Goal: Task Accomplishment & Management: Manage account settings

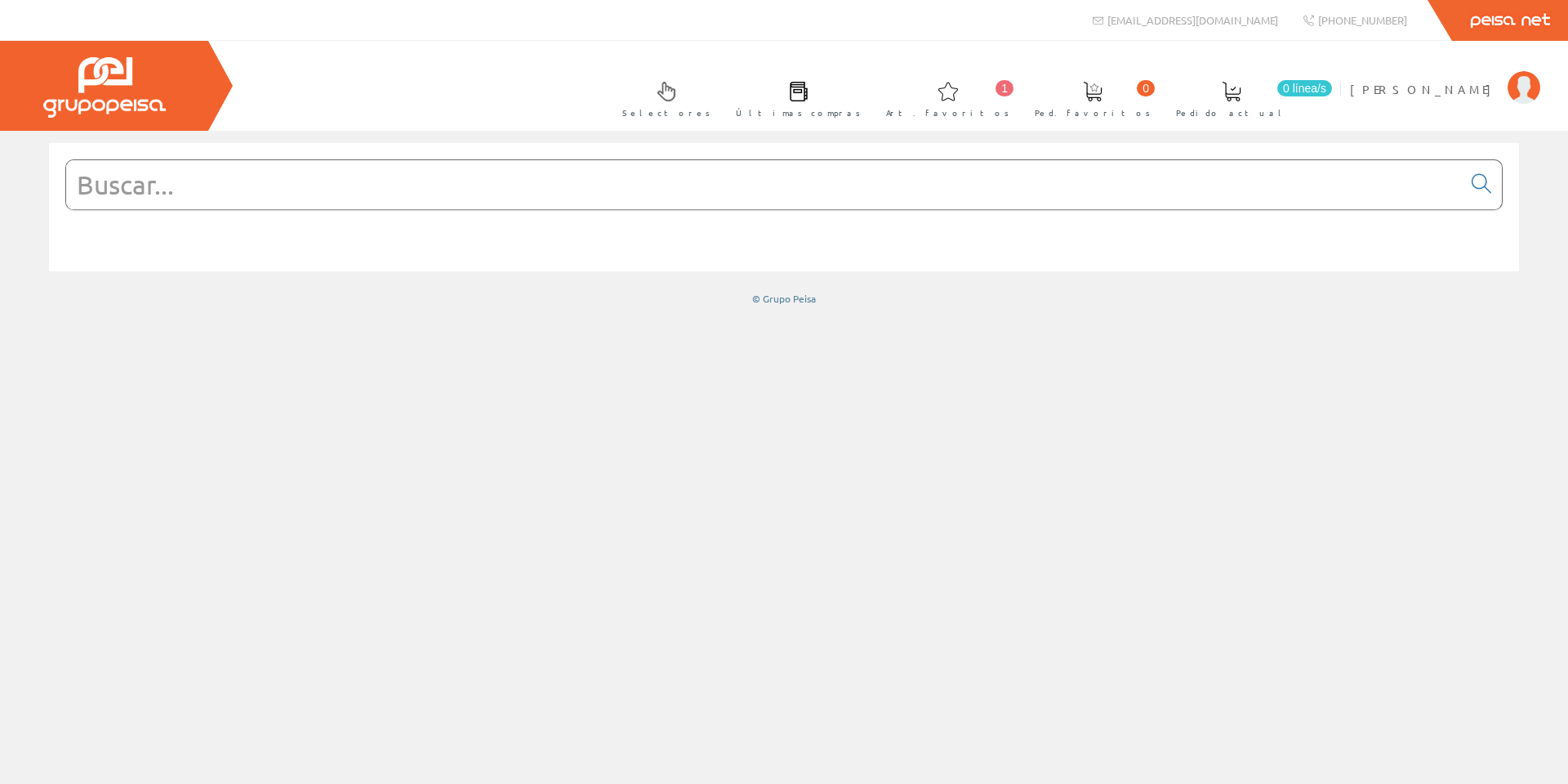
click at [808, 90] on span at bounding box center [798, 91] width 19 height 19
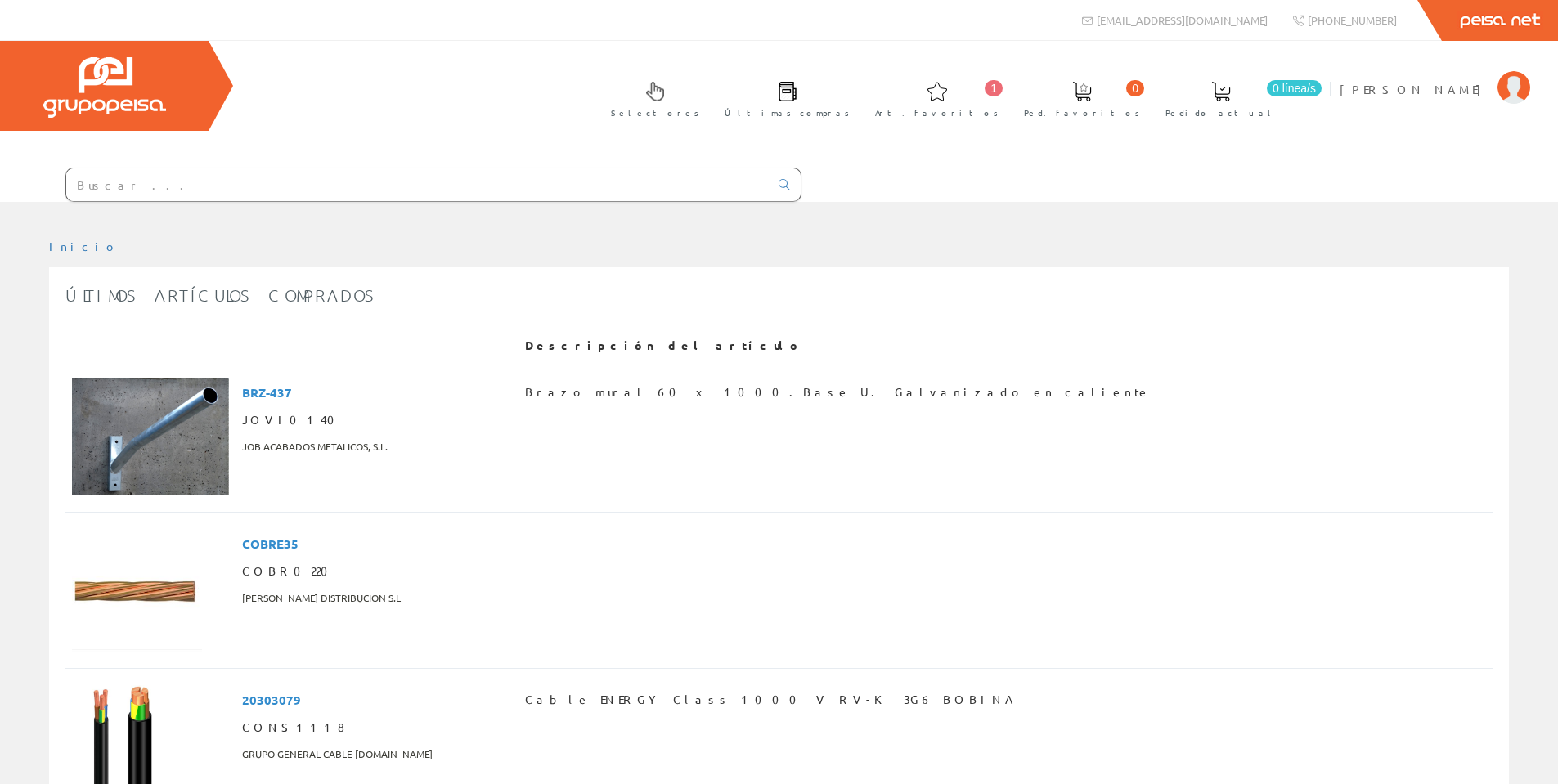
click at [280, 188] on input "text" at bounding box center [417, 185] width 702 height 33
paste input "MODULO LED 1W 12V 100LM IP67 6000ºK MILEDIPRO REF MMOD10267"
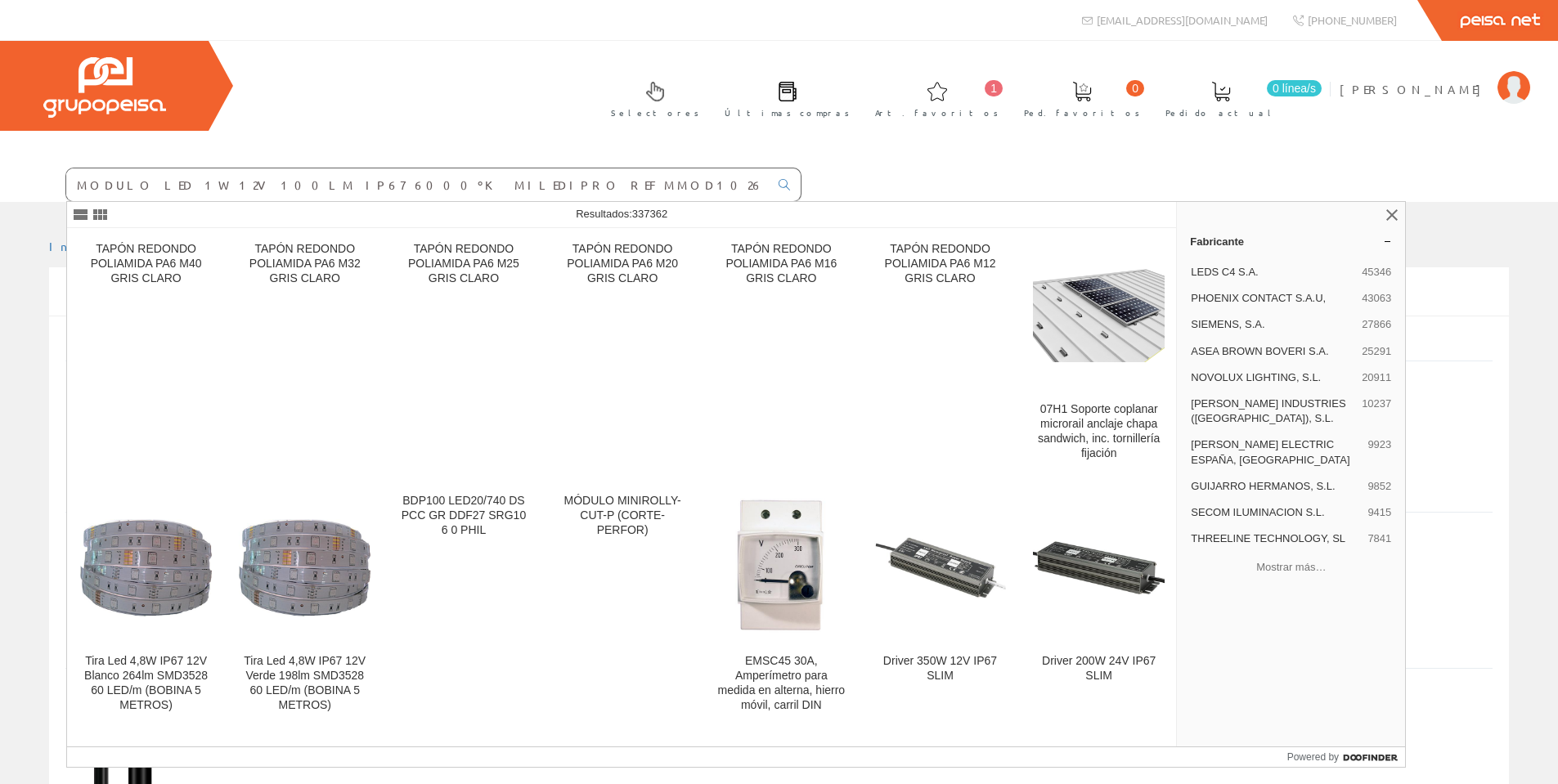
drag, startPoint x: 388, startPoint y: 184, endPoint x: 4, endPoint y: 184, distance: 384.0
click at [4, 184] on form "MODULO LED 1W 12V 100LM IP67 6000ºK MILEDIPRO REF MMOD10267" at bounding box center [400, 185] width 801 height 35
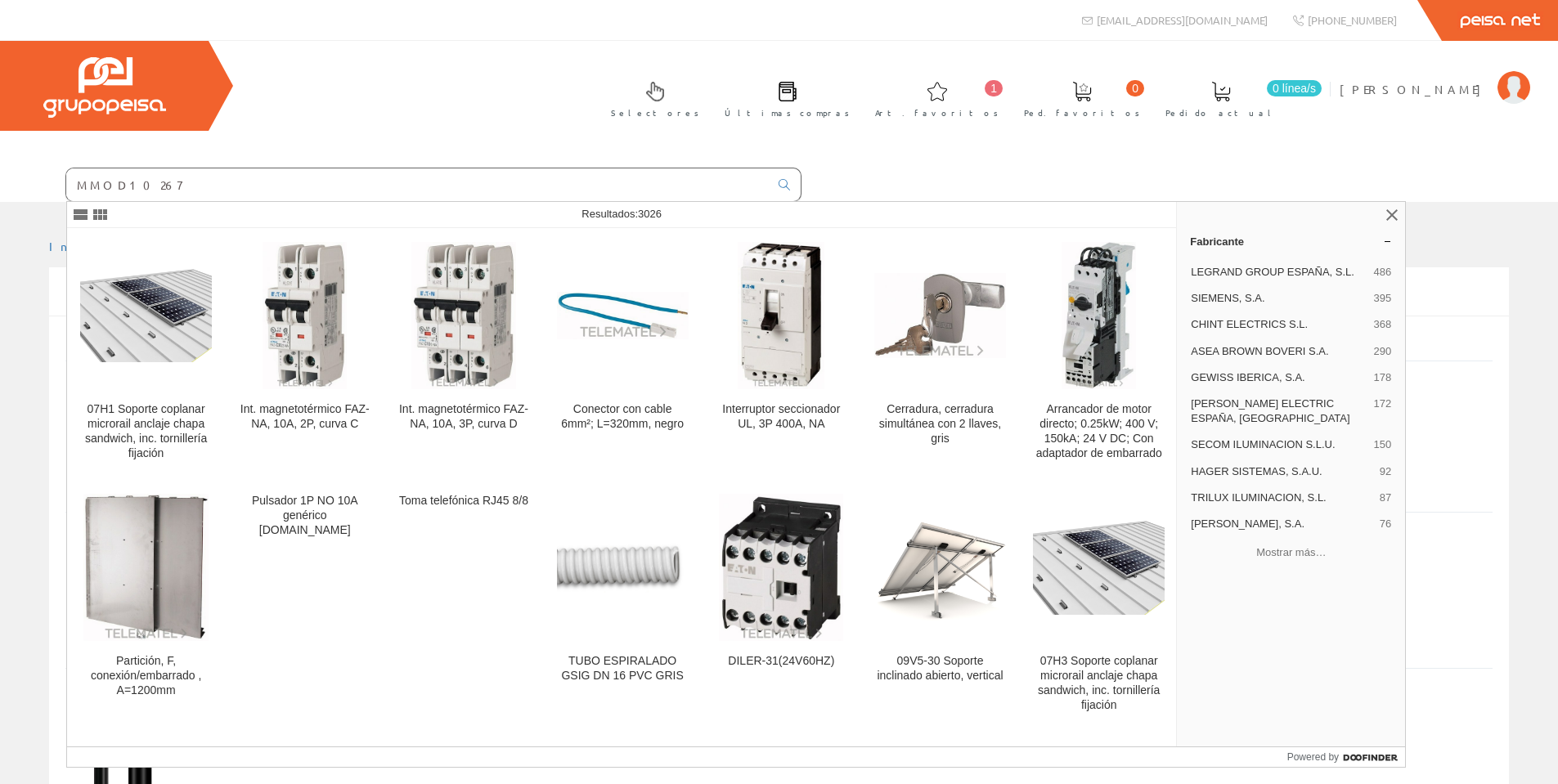
type input "MMOD10267"
click at [895, 137] on div "Selectores Últimas compras 1 0" at bounding box center [779, 122] width 1558 height 161
click at [1391, 217] on link at bounding box center [1391, 214] width 19 height 19
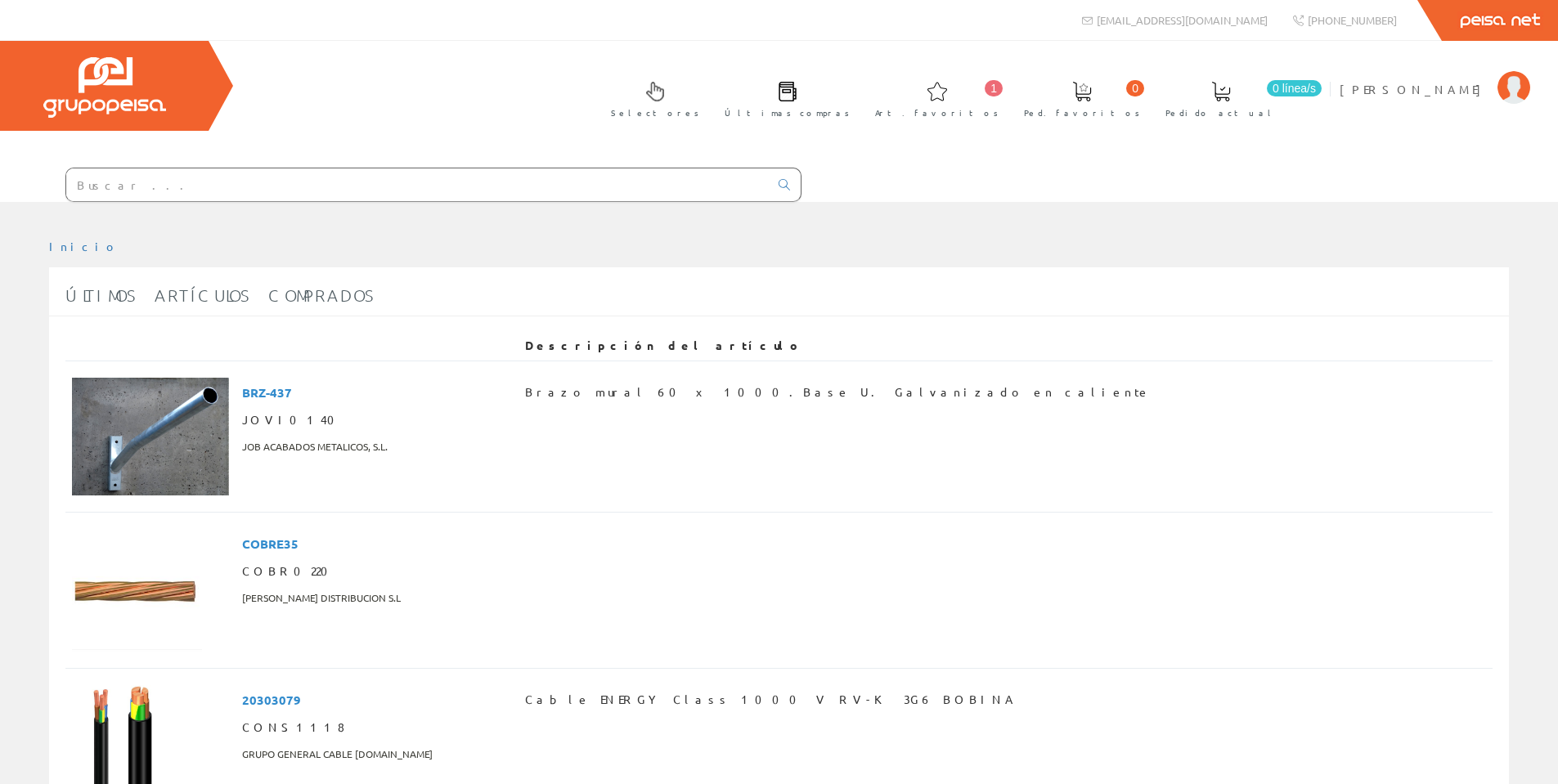
click at [931, 181] on div "Selectores Últimas compras 1 0" at bounding box center [779, 122] width 1558 height 161
click at [287, 202] on div at bounding box center [779, 214] width 1558 height 25
click at [287, 199] on input "text" at bounding box center [417, 185] width 702 height 33
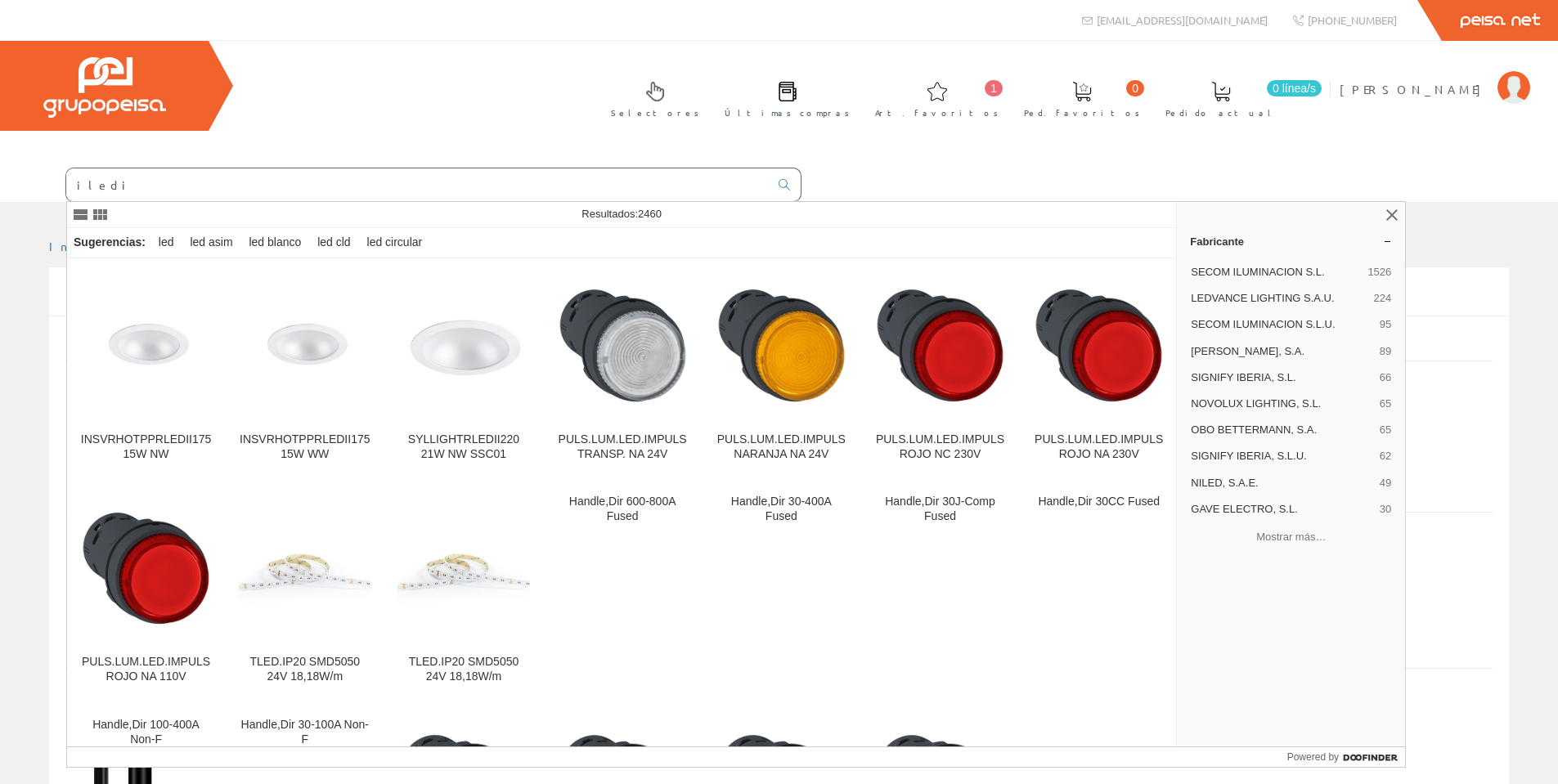
type input "iledi"
click at [455, 92] on div "Selectores Últimas compras 1 0" at bounding box center [779, 122] width 1558 height 161
click at [1482, 90] on span "[PERSON_NAME]" at bounding box center [1413, 89] width 149 height 16
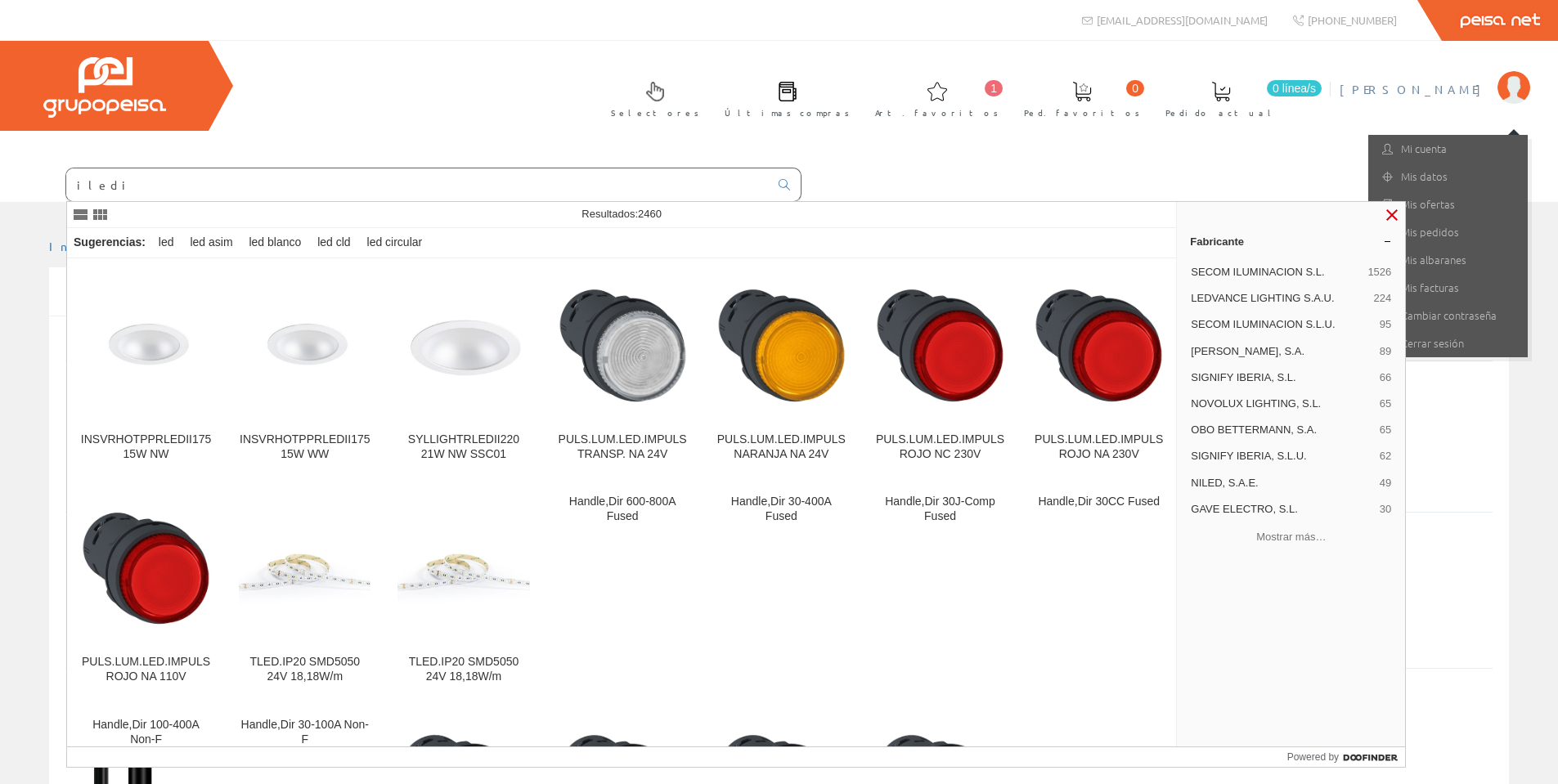
click at [1395, 212] on link at bounding box center [1391, 214] width 19 height 19
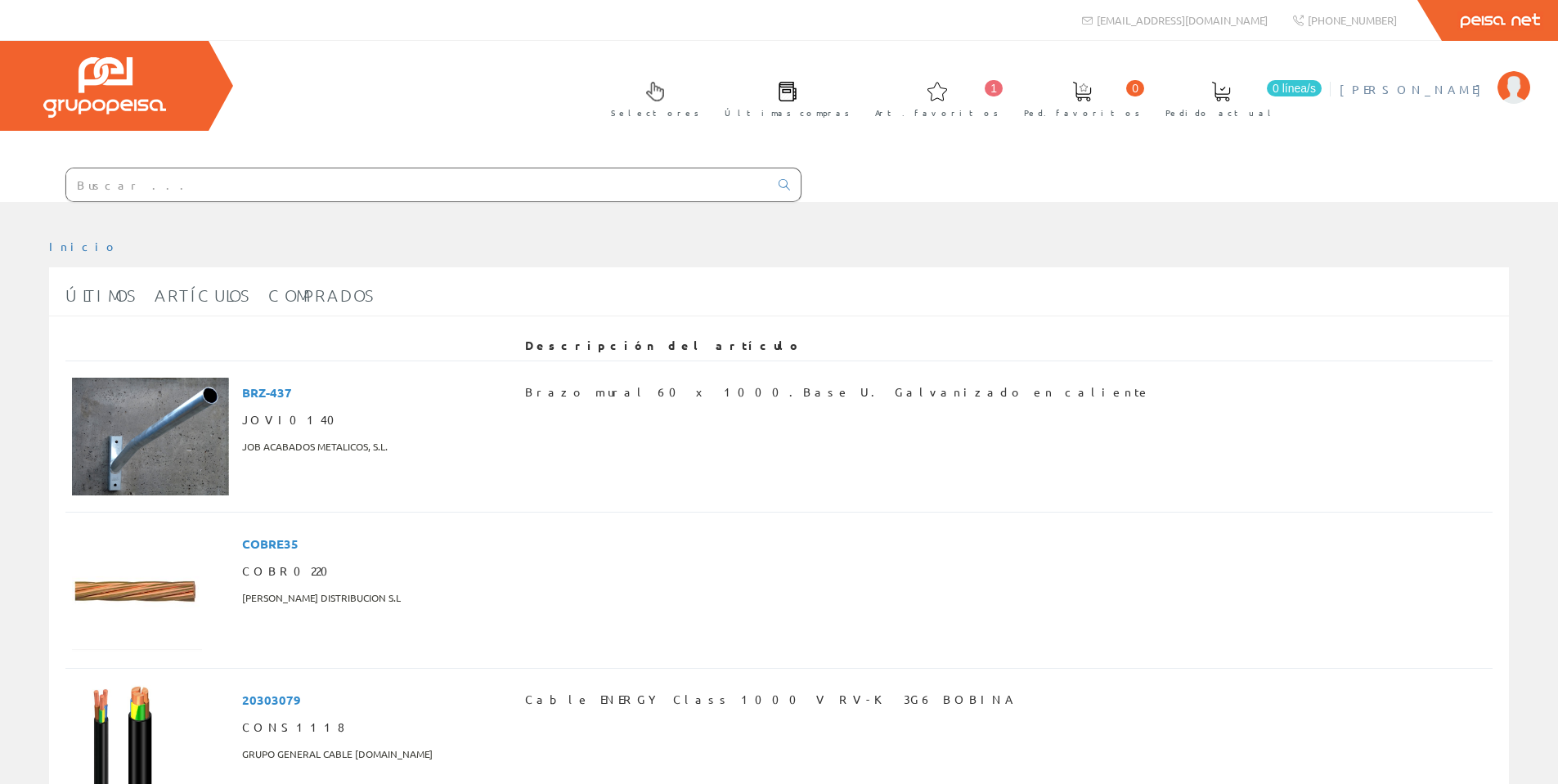
click at [1469, 92] on span "[PERSON_NAME]" at bounding box center [1413, 89] width 149 height 16
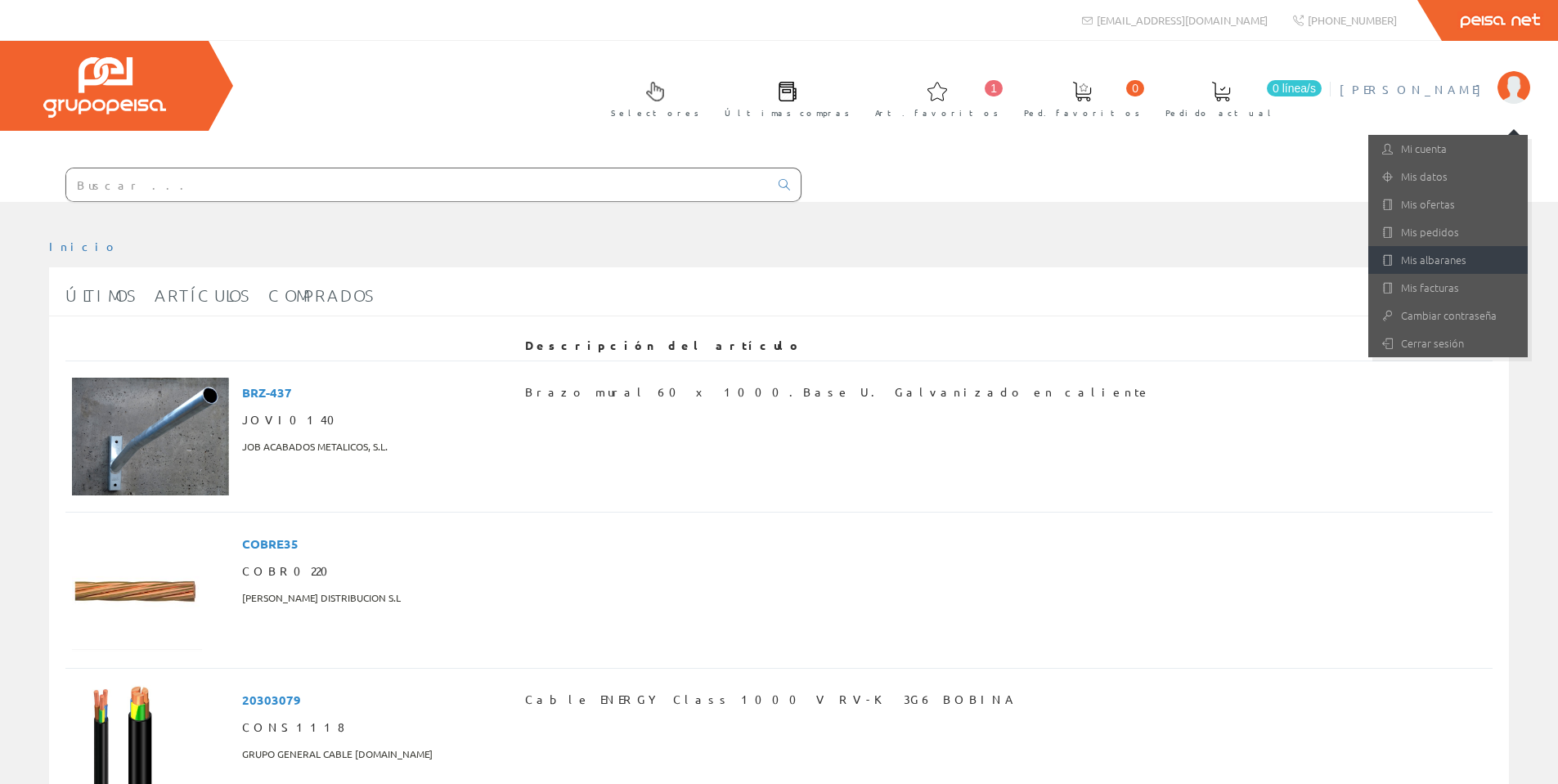
click at [1448, 264] on link "Mis albaranes" at bounding box center [1447, 260] width 159 height 27
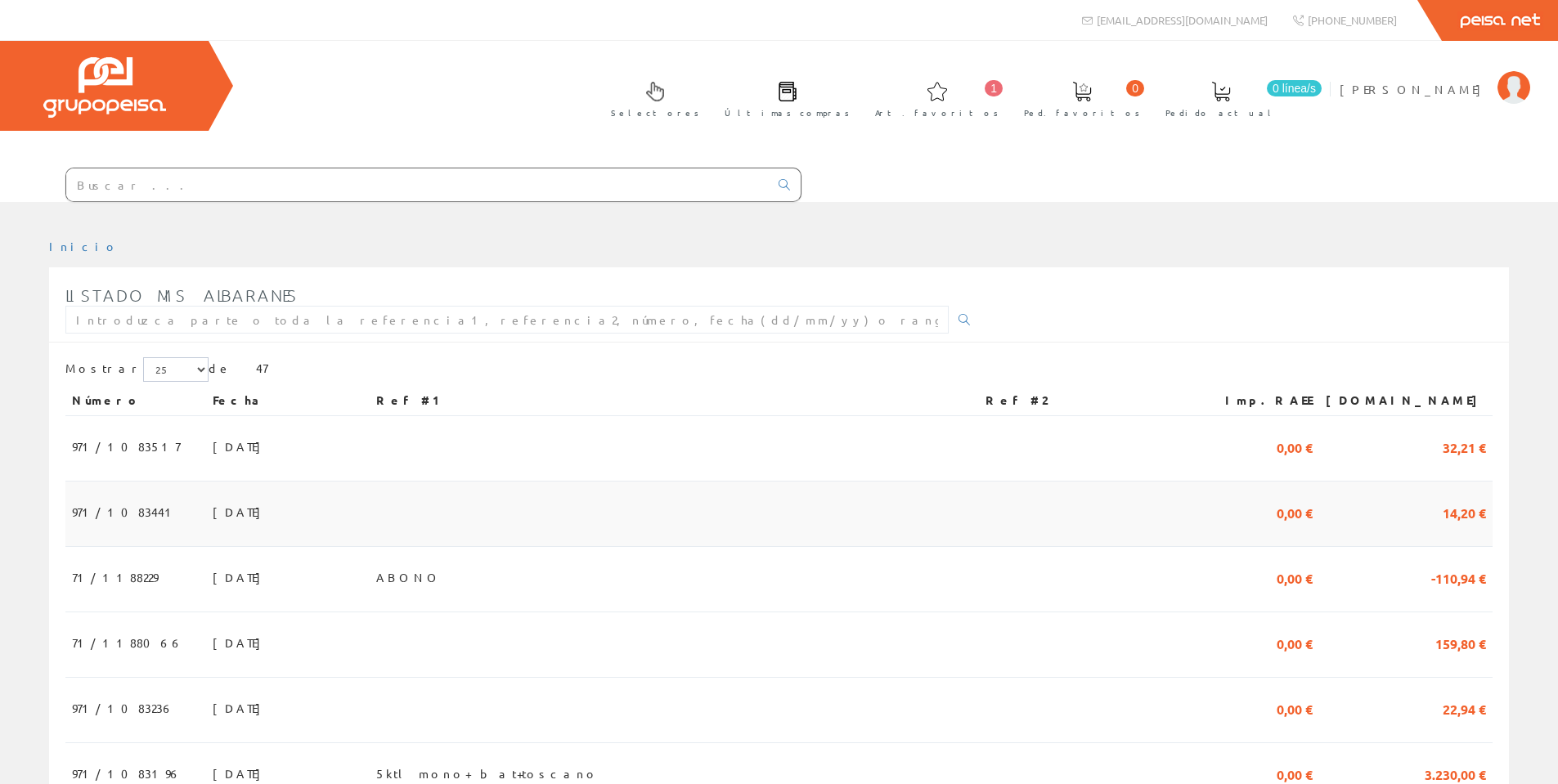
click at [212, 505] on span "[DATE]" at bounding box center [241, 511] width 57 height 27
